Goal: Communication & Community: Answer question/provide support

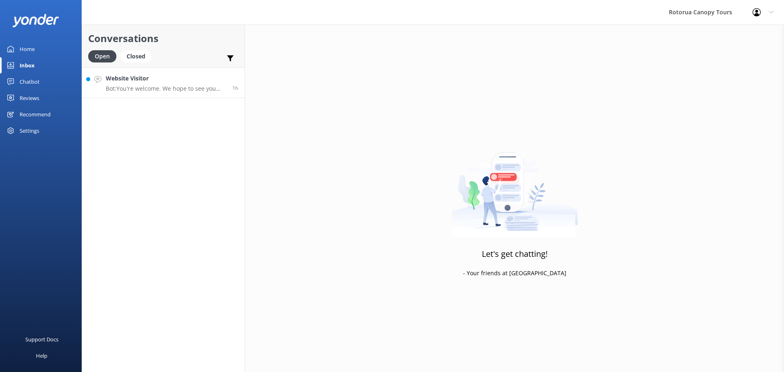
click at [147, 84] on div "Website Visitor Bot: You're welcome. We hope to see you soon!" at bounding box center [166, 83] width 120 height 18
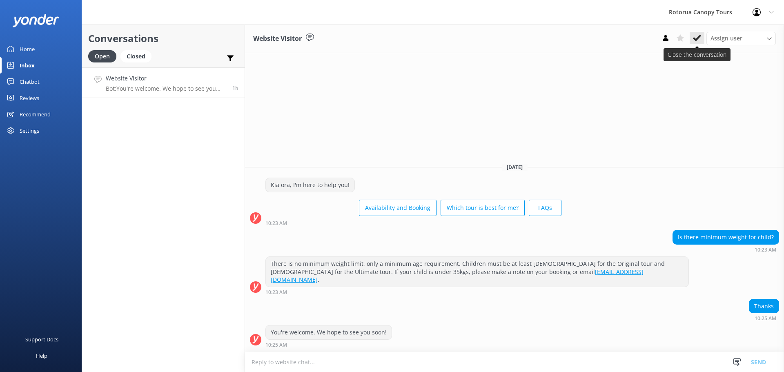
click at [692, 34] on button at bounding box center [697, 38] width 15 height 12
